Goal: Information Seeking & Learning: Learn about a topic

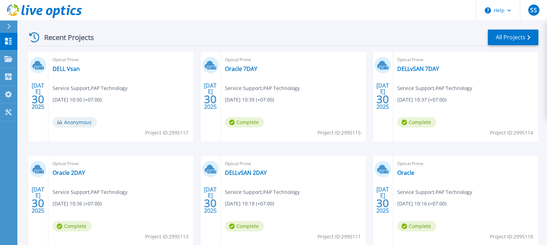
scroll to position [87, 0]
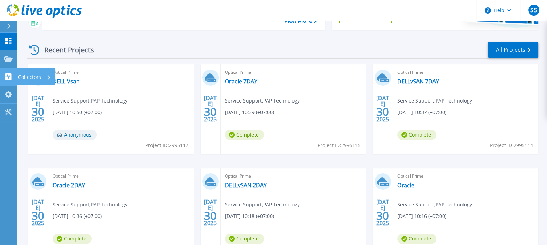
click at [39, 79] on p "Collectors" at bounding box center [29, 77] width 23 height 18
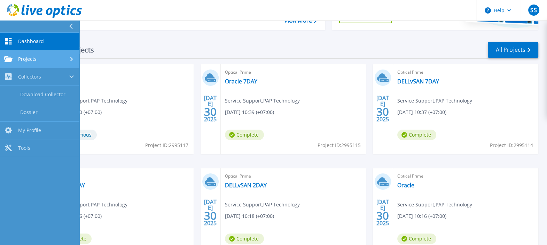
click at [11, 61] on icon at bounding box center [8, 59] width 8 height 6
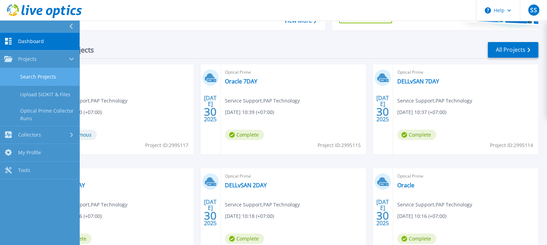
click at [28, 78] on link "Search Projects" at bounding box center [39, 77] width 79 height 18
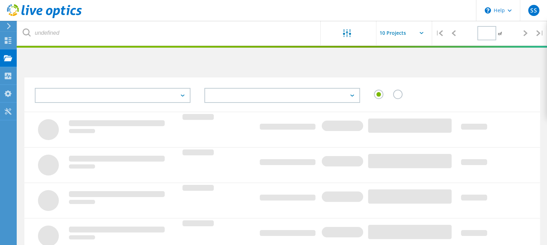
type input "1"
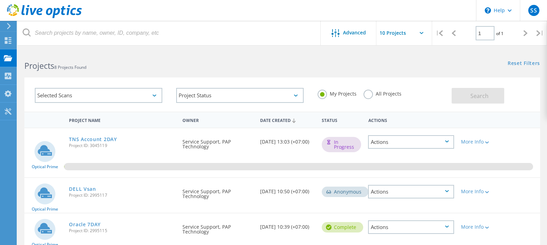
click at [144, 152] on div "TNS Account 2DAY Project ID: 3045119" at bounding box center [121, 141] width 113 height 26
click at [519, 64] on link "Reset Filters" at bounding box center [524, 64] width 32 height 6
click at [526, 61] on link "Reset Filters" at bounding box center [524, 64] width 32 height 6
click at [151, 65] on h2 "Projects 8 Projects Found" at bounding box center [149, 65] width 251 height 11
click at [486, 71] on div "Selected Scans Project Status In Progress Complete Published Anonymous Archived…" at bounding box center [281, 90] width 529 height 43
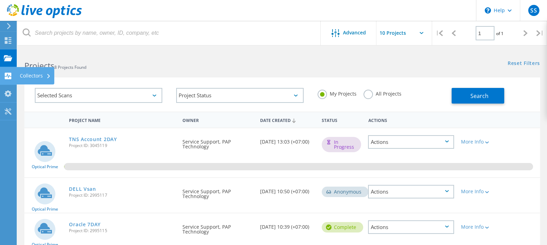
click at [32, 76] on div "Collectors" at bounding box center [35, 75] width 31 height 5
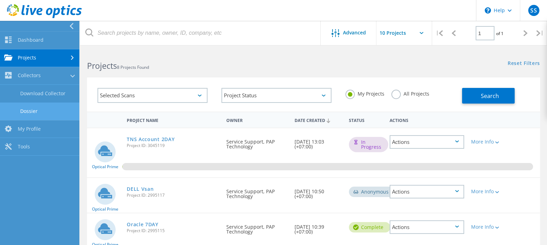
click at [33, 111] on link "Dossier" at bounding box center [39, 112] width 79 height 18
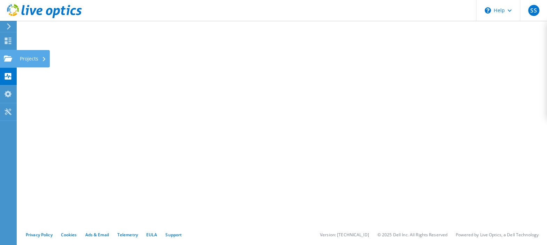
click at [17, 55] on div "Projects" at bounding box center [32, 58] width 33 height 17
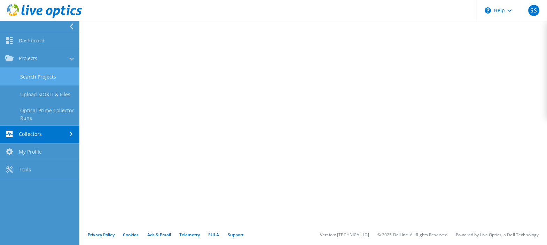
click at [37, 77] on link "Search Projects" at bounding box center [39, 77] width 79 height 18
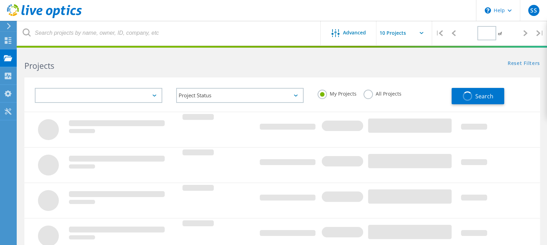
type input "1"
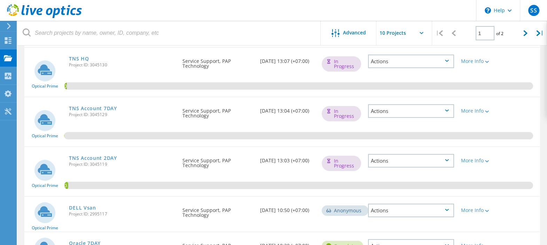
scroll to position [174, 0]
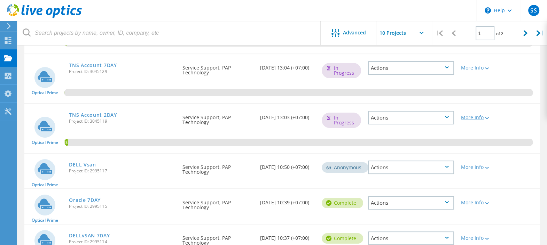
click at [479, 116] on div "More Info" at bounding box center [478, 117] width 34 height 5
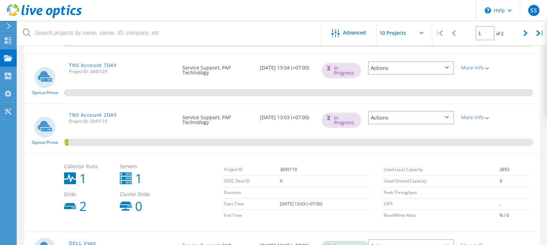
click at [452, 116] on div "Actions" at bounding box center [411, 118] width 86 height 14
click at [527, 117] on div "0.88%" at bounding box center [282, 128] width 516 height 49
click at [110, 114] on link "TNS Account 2DAY" at bounding box center [93, 115] width 48 height 5
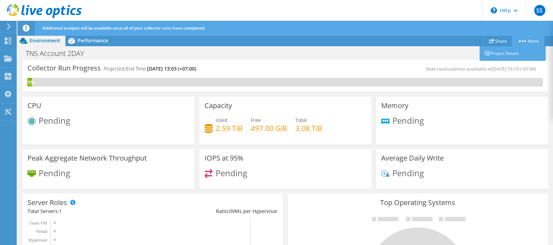
click at [536, 40] on link "More" at bounding box center [528, 41] width 32 height 11
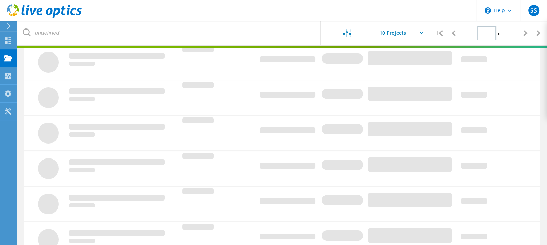
type input "1"
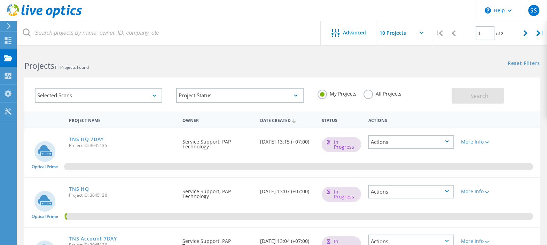
click at [308, 65] on div "Projects 11 Projects Found Reset Filters Show Filters" at bounding box center [281, 59] width 529 height 18
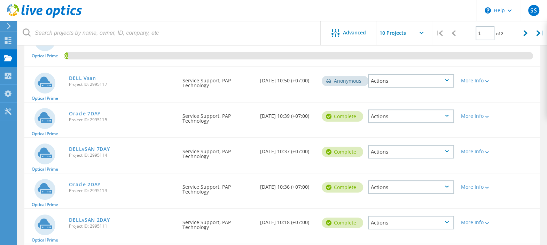
scroll to position [261, 0]
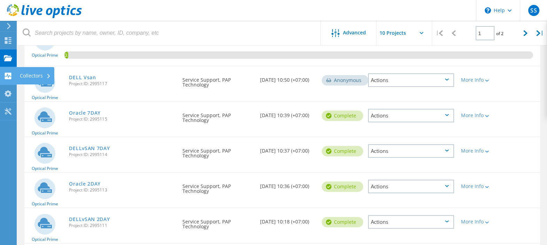
click at [26, 73] on div "Collectors" at bounding box center [35, 75] width 31 height 5
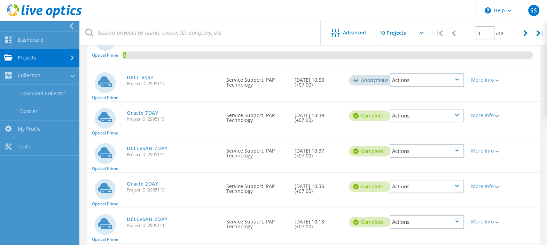
click at [32, 53] on link "Projects" at bounding box center [39, 58] width 79 height 18
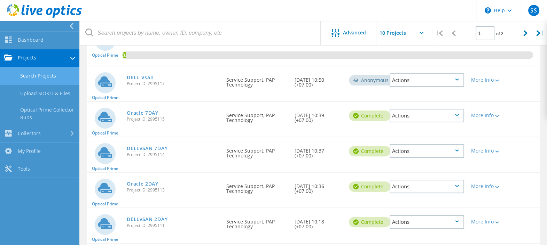
click at [30, 71] on link "Search Projects" at bounding box center [39, 76] width 79 height 18
click at [34, 75] on link "Search Projects" at bounding box center [39, 76] width 79 height 18
click at [37, 116] on link "Optical Prime Collector Runs" at bounding box center [39, 114] width 79 height 22
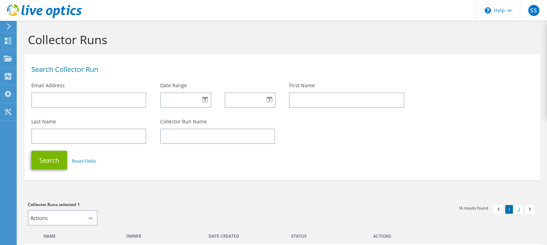
click at [290, 52] on div "Collector Runs" at bounding box center [282, 37] width 523 height 33
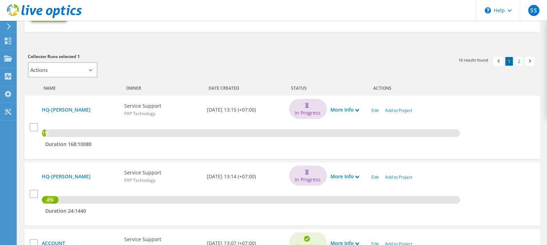
scroll to position [43, 0]
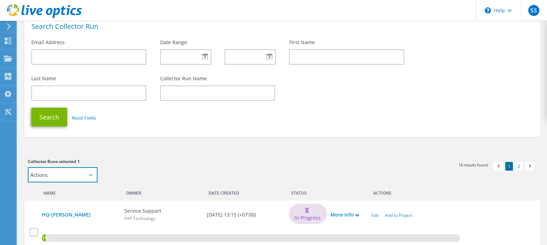
click at [95, 173] on select "Actions Add to new project Add to existing project" at bounding box center [63, 174] width 70 height 15
select select "new_proj"
click at [28, 167] on select "Actions Add to new project Add to existing project" at bounding box center [63, 174] width 70 height 15
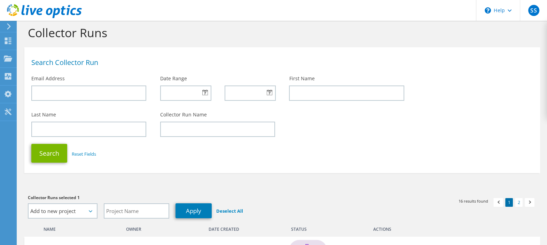
scroll to position [0, 0]
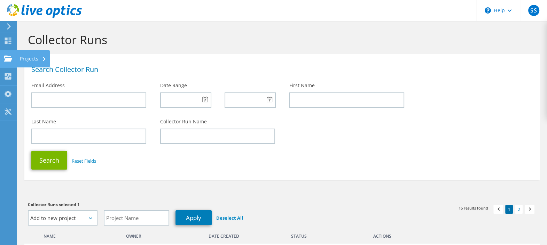
click at [32, 60] on div "Projects" at bounding box center [32, 58] width 33 height 17
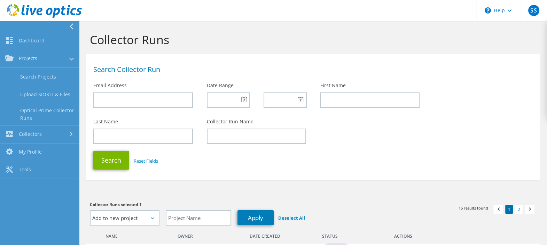
drag, startPoint x: 255, startPoint y: 44, endPoint x: 216, endPoint y: 47, distance: 39.1
click at [255, 44] on h1 "Collector Runs" at bounding box center [311, 39] width 443 height 15
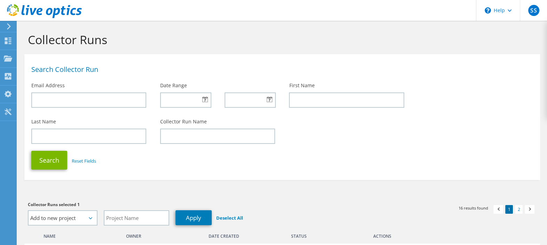
click at [303, 147] on div "Last Name Collector Run Name" at bounding box center [282, 131] width 516 height 33
click at [295, 148] on div "Search Reset Fields" at bounding box center [282, 161] width 516 height 26
click at [308, 151] on div "Search Reset Fields" at bounding box center [282, 161] width 516 height 26
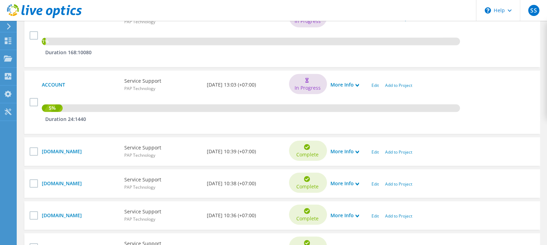
scroll to position [479, 0]
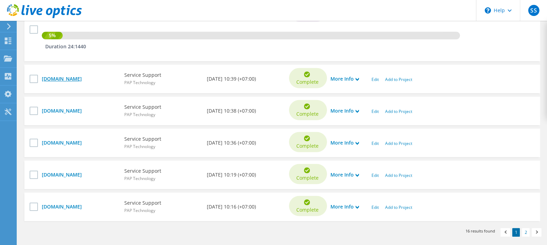
click at [68, 78] on link "phcth015.phc.co.th" at bounding box center [80, 79] width 76 height 8
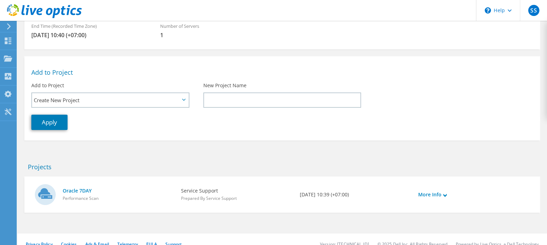
scroll to position [120, 0]
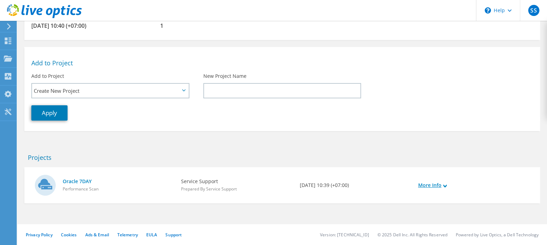
click at [438, 185] on link "More Info" at bounding box center [432, 186] width 29 height 8
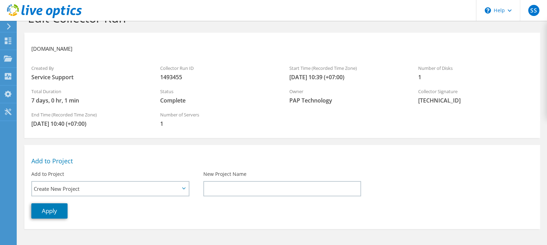
scroll to position [0, 0]
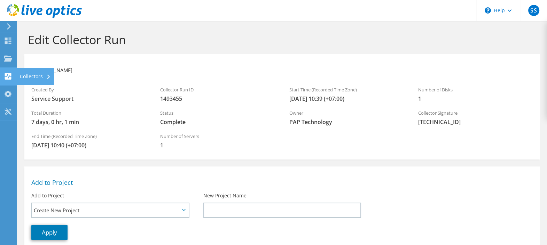
click at [29, 76] on div "Collectors" at bounding box center [35, 76] width 38 height 17
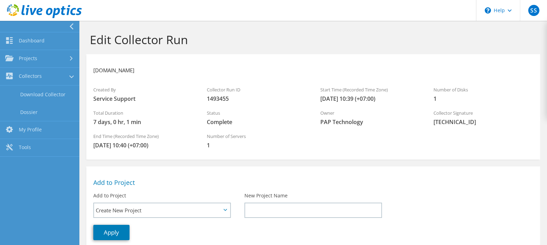
click at [248, 117] on div "Status Complete" at bounding box center [256, 117] width 113 height 23
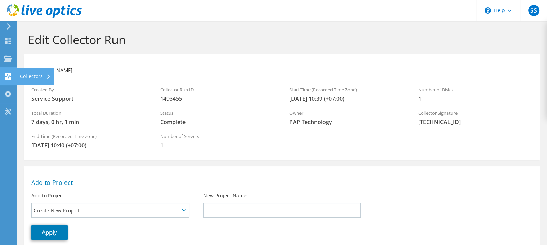
click at [31, 73] on div "Collectors" at bounding box center [35, 76] width 38 height 17
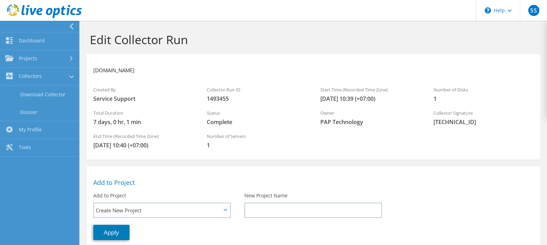
click at [276, 126] on span "Complete" at bounding box center [257, 122] width 100 height 8
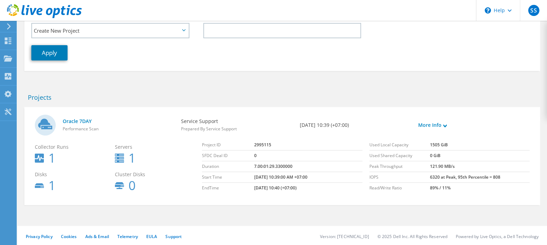
scroll to position [181, 0]
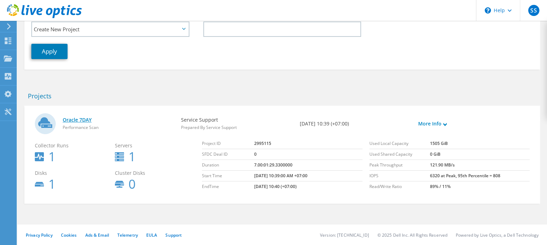
click at [74, 120] on link "Oracle 7DAY" at bounding box center [118, 120] width 111 height 8
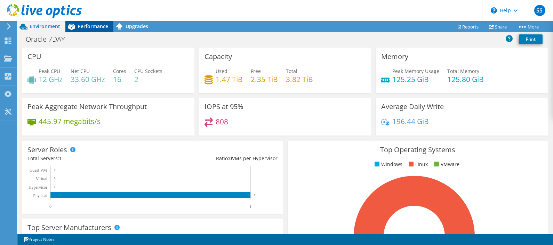
click at [92, 24] on span "Performance" at bounding box center [93, 26] width 31 height 7
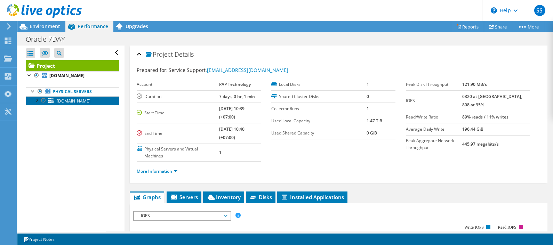
click at [80, 102] on span "phcth015.phc.co.th" at bounding box center [74, 101] width 34 height 6
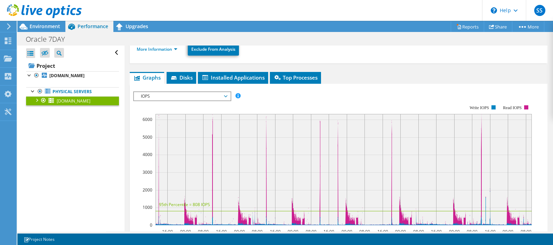
scroll to position [87, 0]
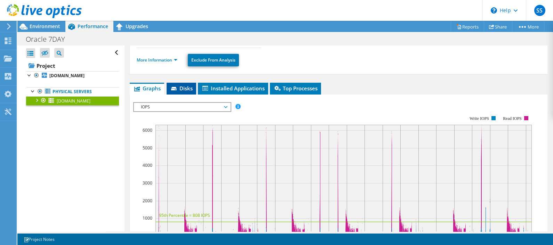
click at [186, 85] on span "Disks" at bounding box center [181, 88] width 23 height 7
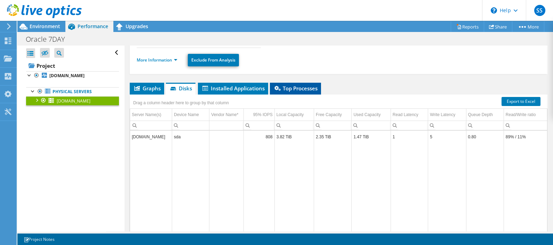
click at [283, 85] on span "Top Processes" at bounding box center [296, 88] width 44 height 7
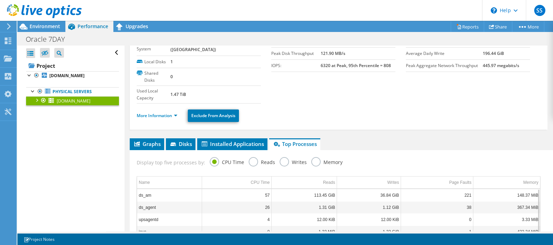
scroll to position [0, 0]
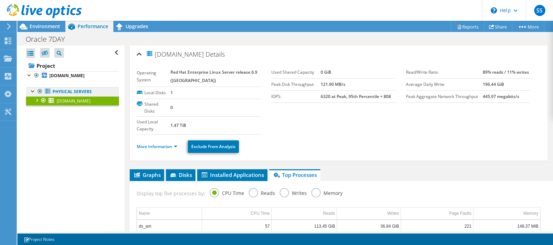
click at [71, 92] on link "Physical Servers" at bounding box center [72, 91] width 93 height 9
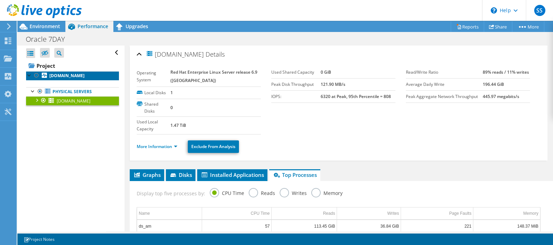
click at [68, 72] on link "phcth015.phc.co.th" at bounding box center [72, 75] width 93 height 9
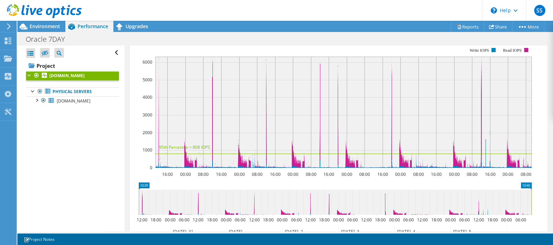
scroll to position [106, 0]
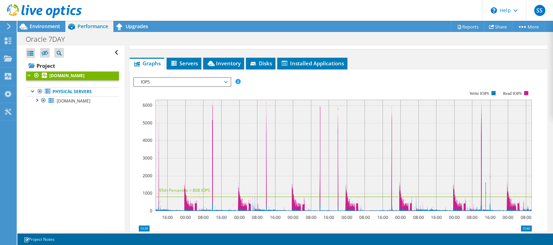
click at [482, 110] on rect at bounding box center [344, 155] width 377 height 111
click at [90, 103] on span "phcth015.phc.co.th" at bounding box center [74, 101] width 34 height 6
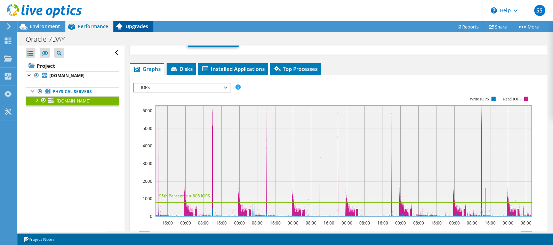
click at [135, 24] on span "Upgrades" at bounding box center [137, 26] width 23 height 7
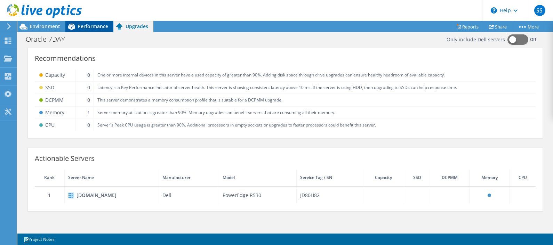
click at [93, 23] on span "Performance" at bounding box center [93, 26] width 31 height 7
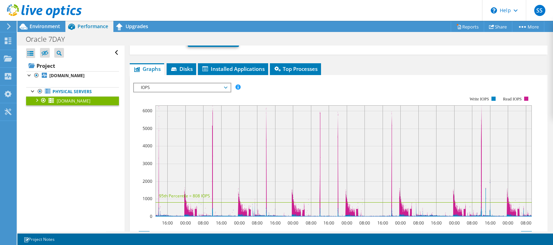
click at [200, 84] on span "IOPS" at bounding box center [182, 88] width 89 height 8
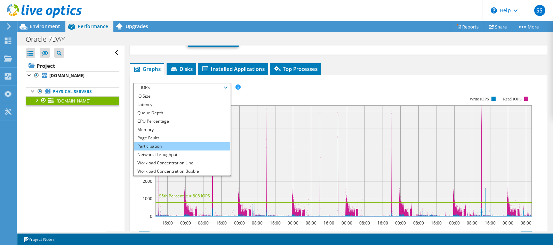
scroll to position [25, 0]
click at [174, 142] on li "Network Throughput" at bounding box center [182, 146] width 96 height 8
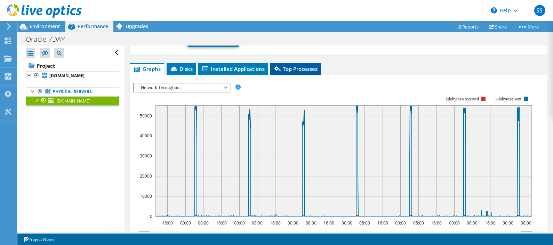
click at [317, 65] on span "Top Processes" at bounding box center [296, 68] width 44 height 7
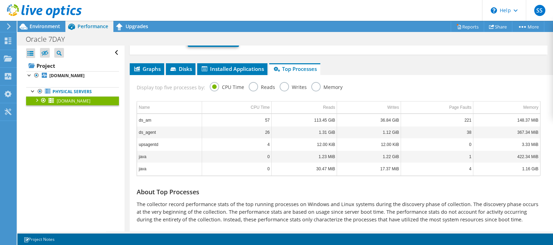
click at [20, 131] on div "Open All Close All Hide Excluded Nodes Project Tree Filter" at bounding box center [70, 139] width 107 height 186
click at [8, 77] on icon at bounding box center [8, 76] width 8 height 7
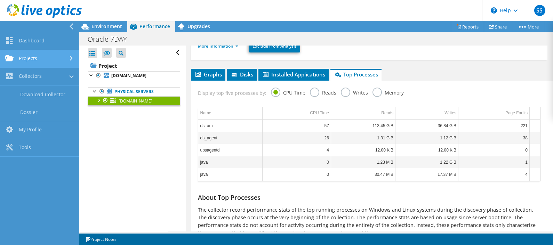
click at [29, 62] on link "Projects" at bounding box center [39, 59] width 79 height 18
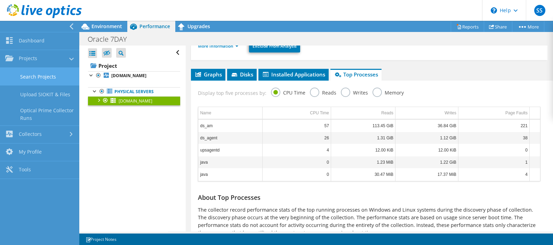
click at [28, 75] on link "Search Projects" at bounding box center [39, 77] width 79 height 18
